Goal: Task Accomplishment & Management: Manage account settings

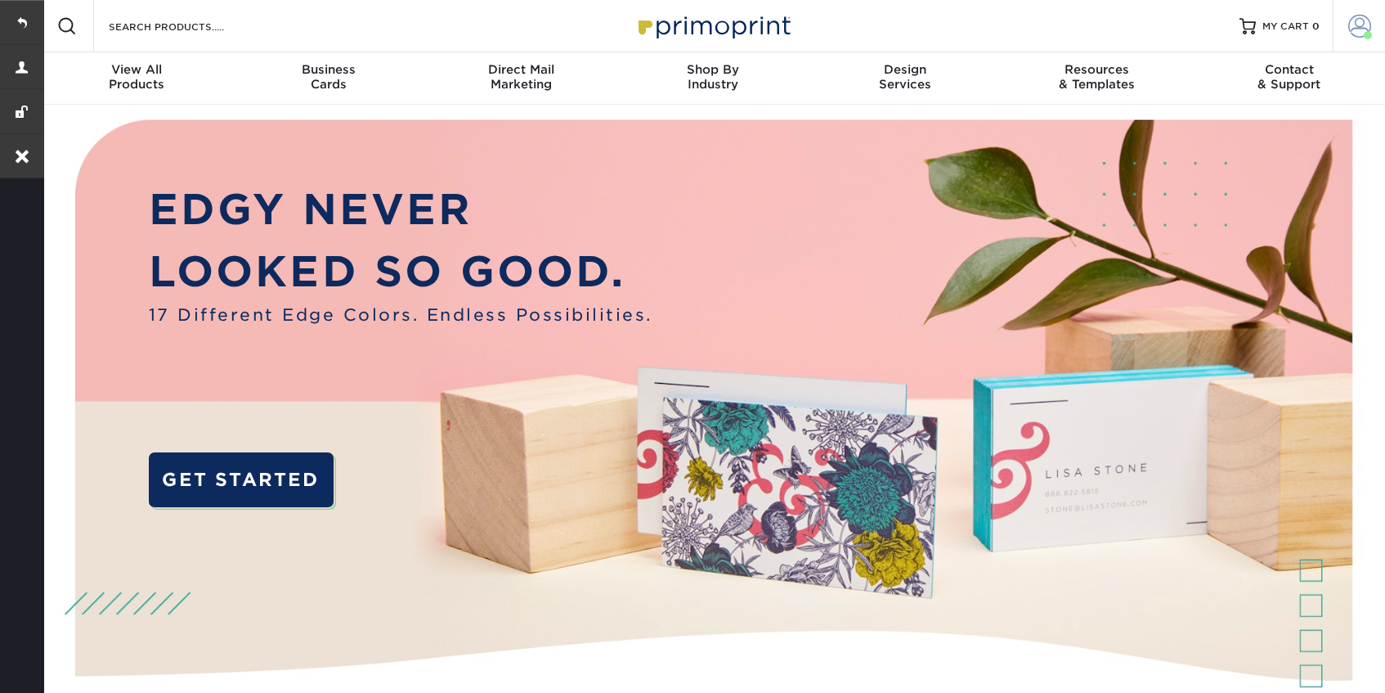
click at [1357, 30] on span at bounding box center [1360, 26] width 23 height 23
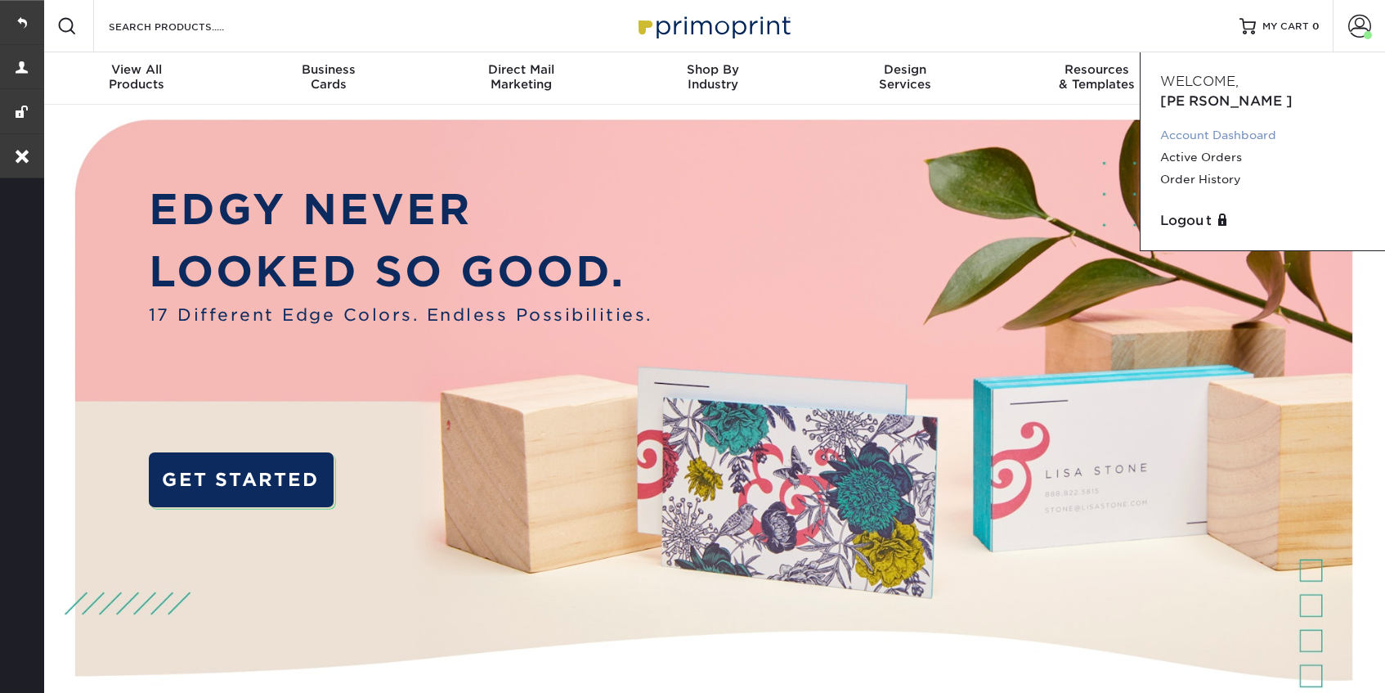
click at [1179, 124] on link "Account Dashboard" at bounding box center [1262, 135] width 205 height 22
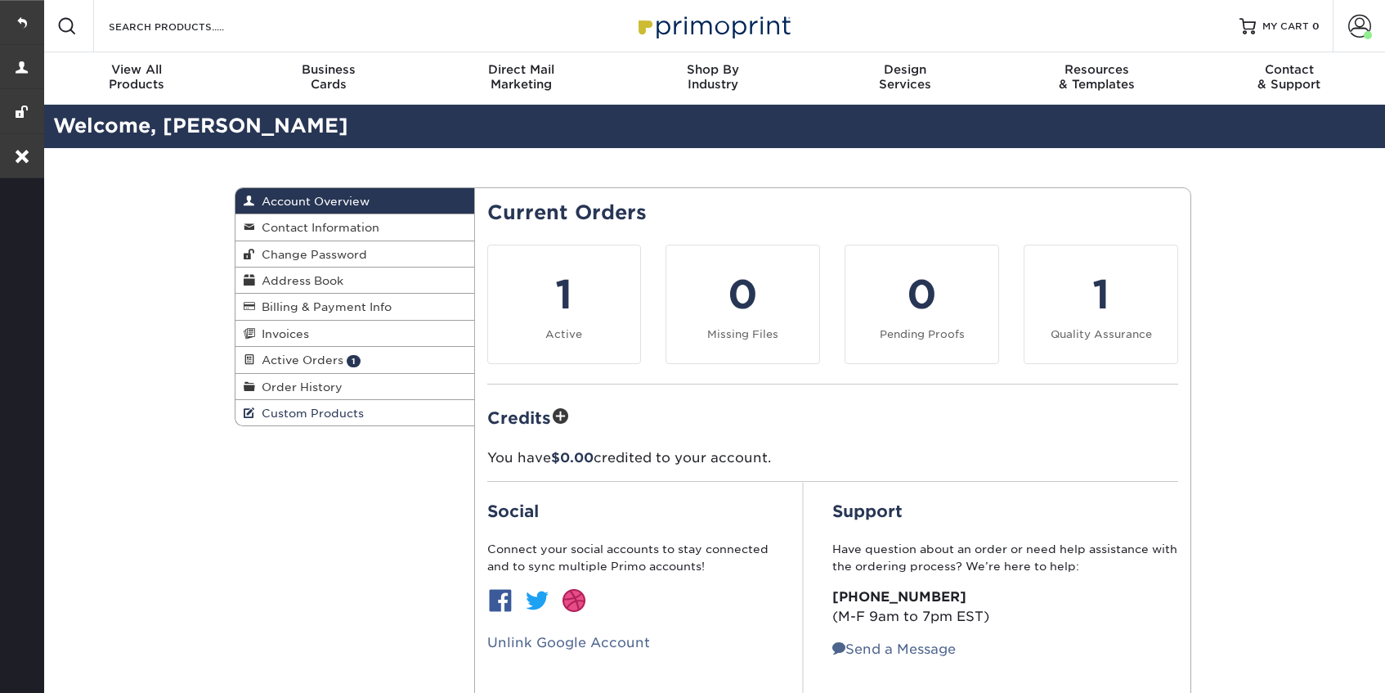
click at [266, 412] on span "Custom Products" at bounding box center [309, 412] width 109 height 13
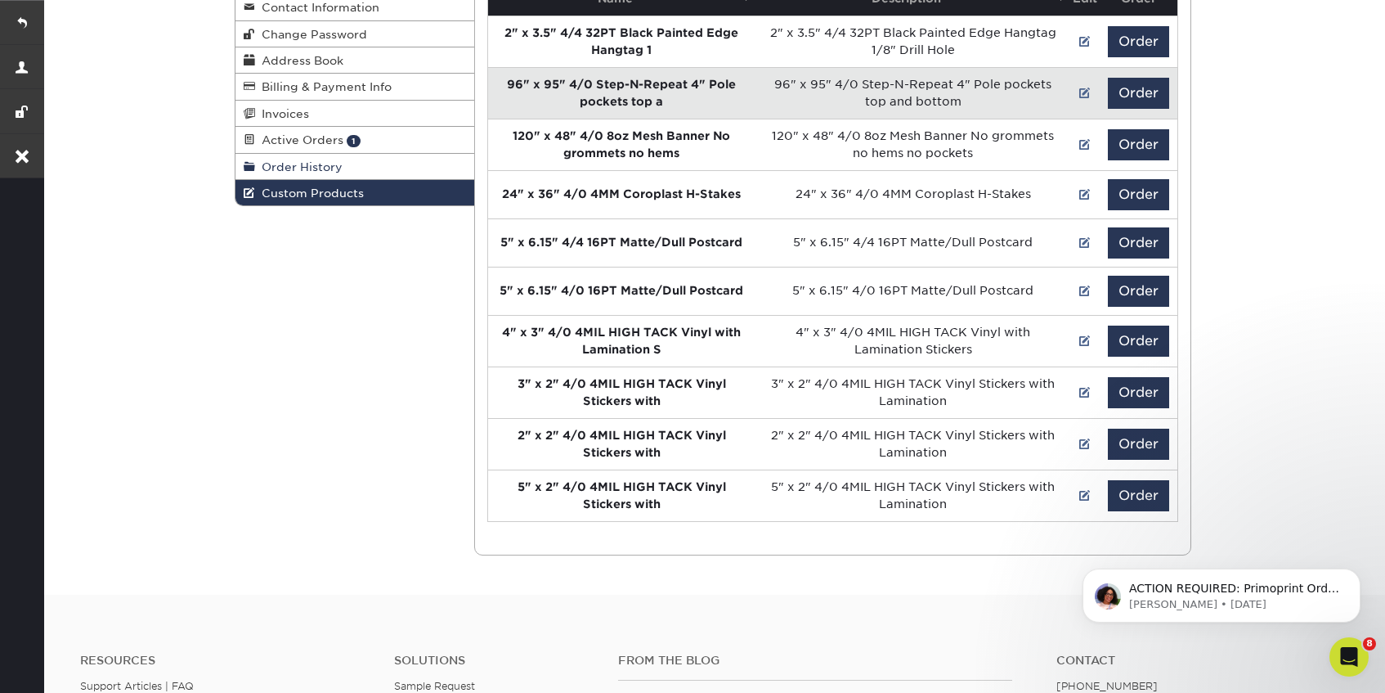
scroll to position [222, 0]
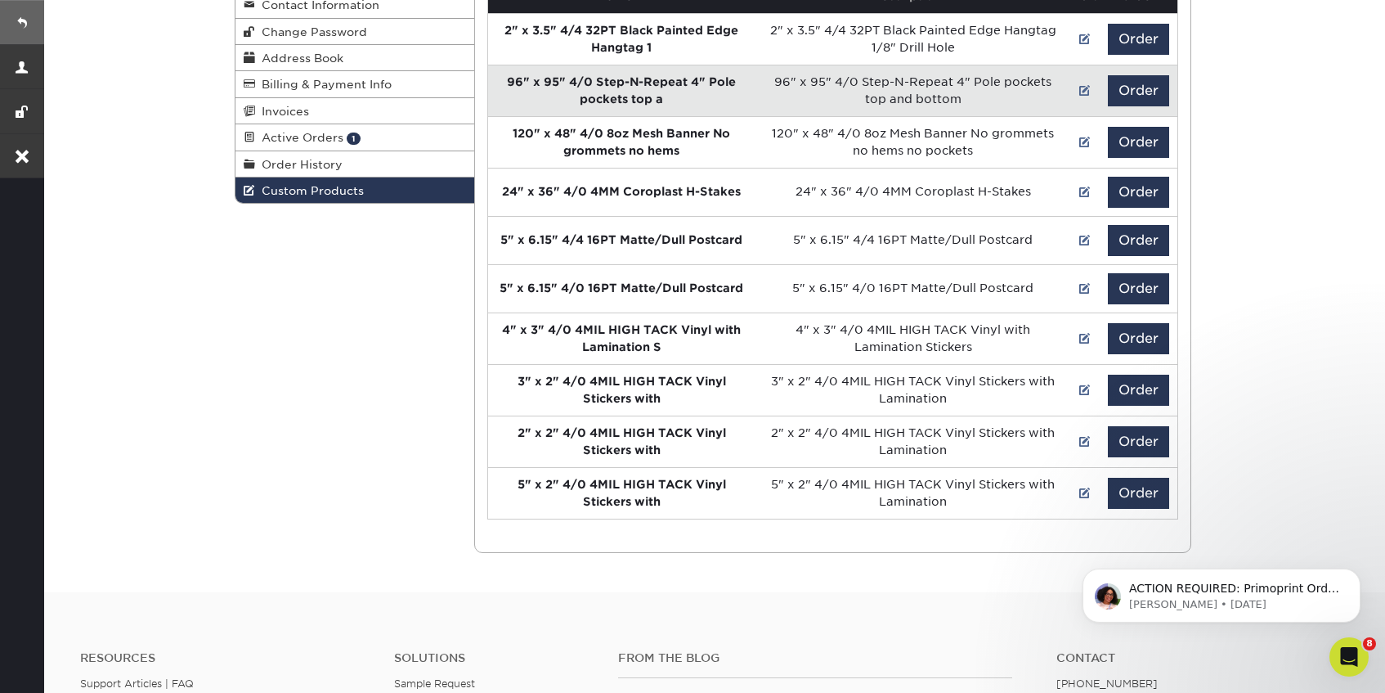
click at [20, 31] on link at bounding box center [22, 22] width 44 height 44
